Goal: Check status: Check status

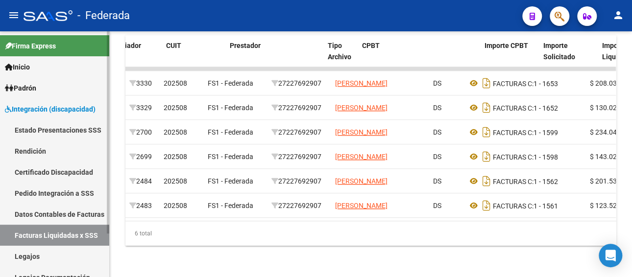
scroll to position [0, 105]
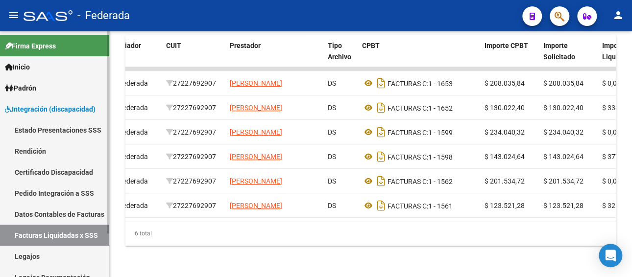
click at [28, 250] on link "Legajos" at bounding box center [54, 256] width 109 height 21
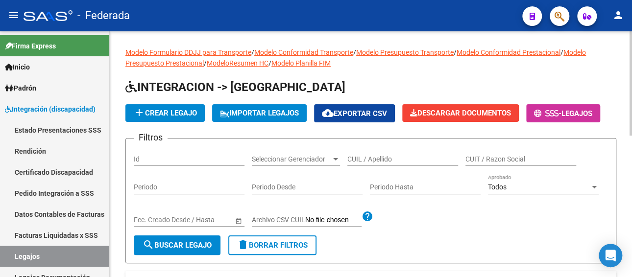
click at [386, 157] on input "CUIL / Apellido" at bounding box center [402, 159] width 111 height 8
paste input "[PERSON_NAME] 76"
type input "[PERSON_NAME]"
click at [157, 252] on button "search Buscar Legajo" at bounding box center [177, 246] width 87 height 20
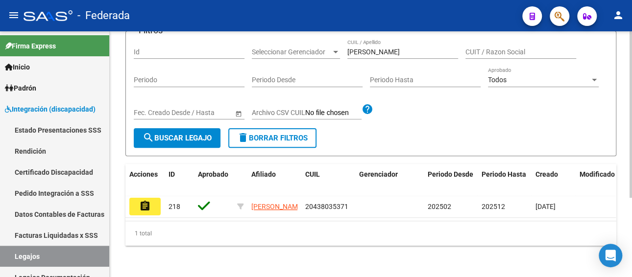
scroll to position [117, 0]
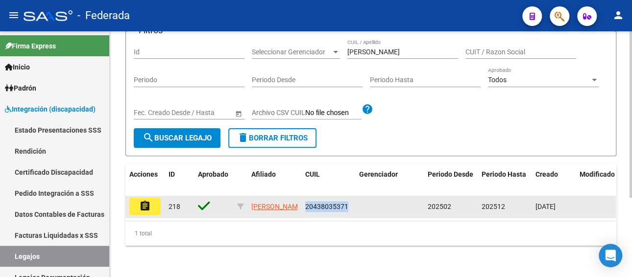
drag, startPoint x: 353, startPoint y: 202, endPoint x: 302, endPoint y: 198, distance: 51.1
click at [302, 198] on datatable-body-cell "20438035371" at bounding box center [328, 207] width 54 height 22
copy span "20438035371"
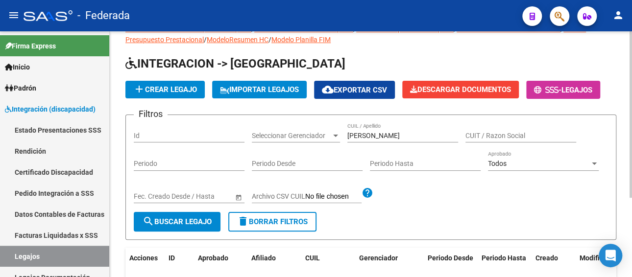
scroll to position [19, 0]
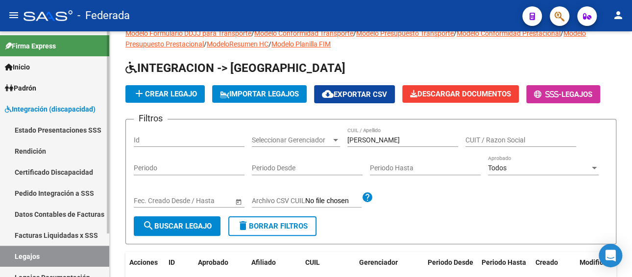
click at [46, 231] on link "Facturas Liquidadas x SSS" at bounding box center [54, 235] width 109 height 21
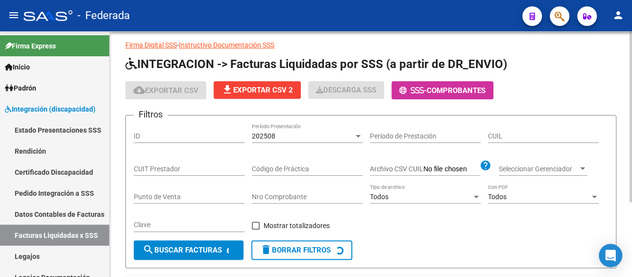
click at [169, 167] on input "CUIT Prestador" at bounding box center [189, 169] width 111 height 8
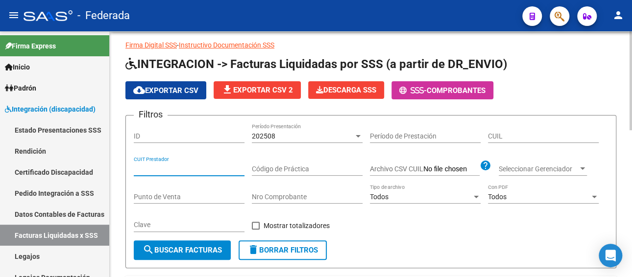
click at [518, 137] on input "CUIL" at bounding box center [543, 136] width 111 height 8
paste input "20-43803537-1"
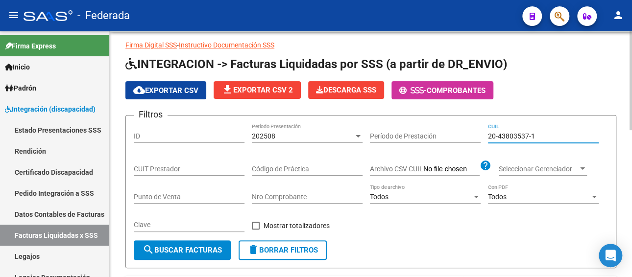
type input "20-43803537-1"
click at [275, 137] on div "202508" at bounding box center [303, 136] width 102 height 8
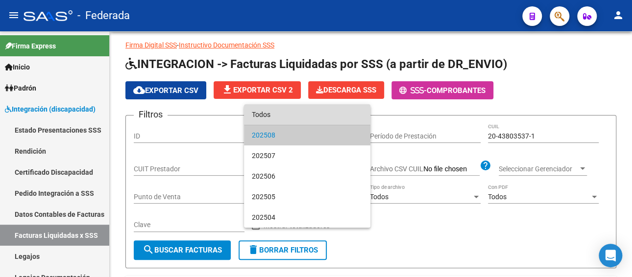
click at [275, 116] on span "Todos" at bounding box center [307, 114] width 111 height 21
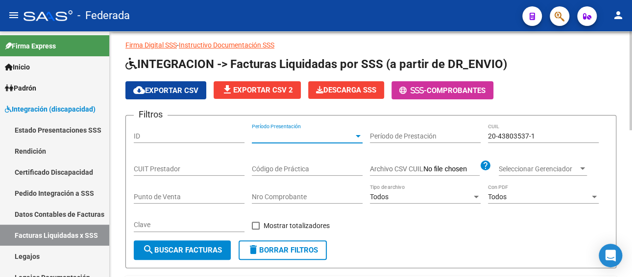
click at [183, 250] on span "search Buscar Facturas" at bounding box center [182, 250] width 79 height 9
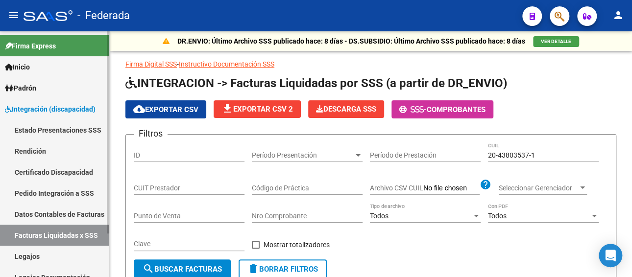
click at [41, 197] on link "Pedido Integración a SSS" at bounding box center [54, 193] width 109 height 21
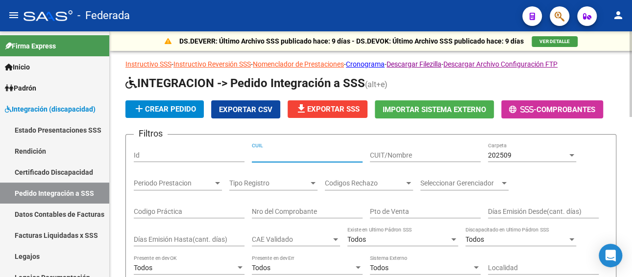
click at [271, 156] on input "CUIL" at bounding box center [307, 155] width 111 height 8
paste input "20438035371"
type input "20438035371"
click at [522, 158] on div "202509" at bounding box center [527, 155] width 79 height 8
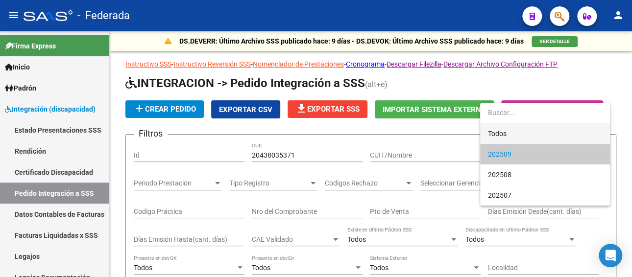
click at [499, 136] on span "Todos" at bounding box center [545, 133] width 114 height 21
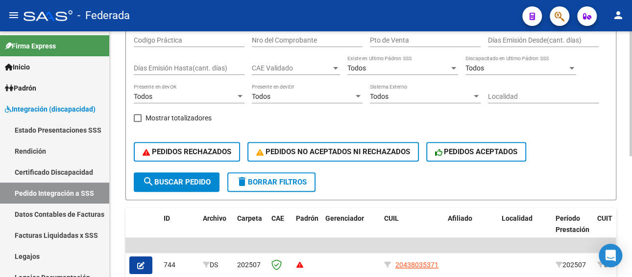
scroll to position [196, 0]
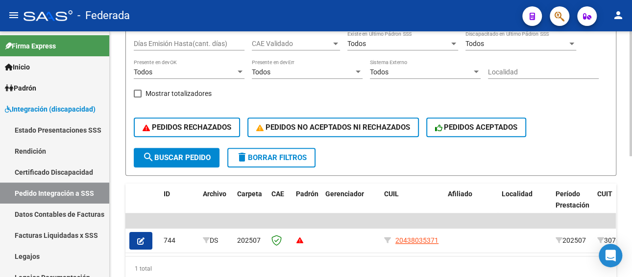
click at [185, 155] on span "search Buscar Pedido" at bounding box center [177, 157] width 68 height 9
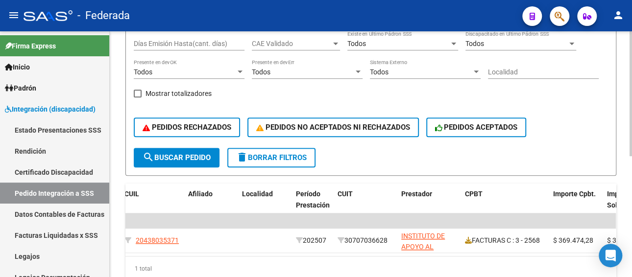
scroll to position [0, 310]
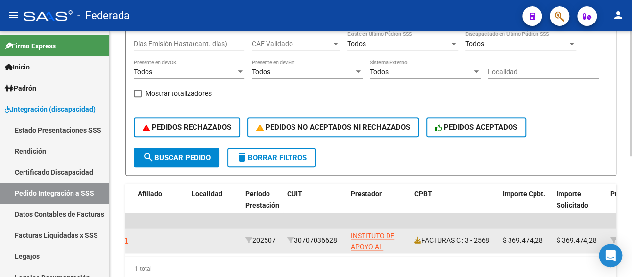
drag, startPoint x: 341, startPoint y: 239, endPoint x: 296, endPoint y: 242, distance: 44.7
click at [296, 242] on div "30707036628" at bounding box center [315, 240] width 56 height 11
copy div "30707036628"
click at [441, 242] on div "FACTURAS C : 3 - 2568" at bounding box center [454, 240] width 80 height 11
click at [415, 243] on icon at bounding box center [417, 240] width 7 height 7
